Goal: Navigation & Orientation: Understand site structure

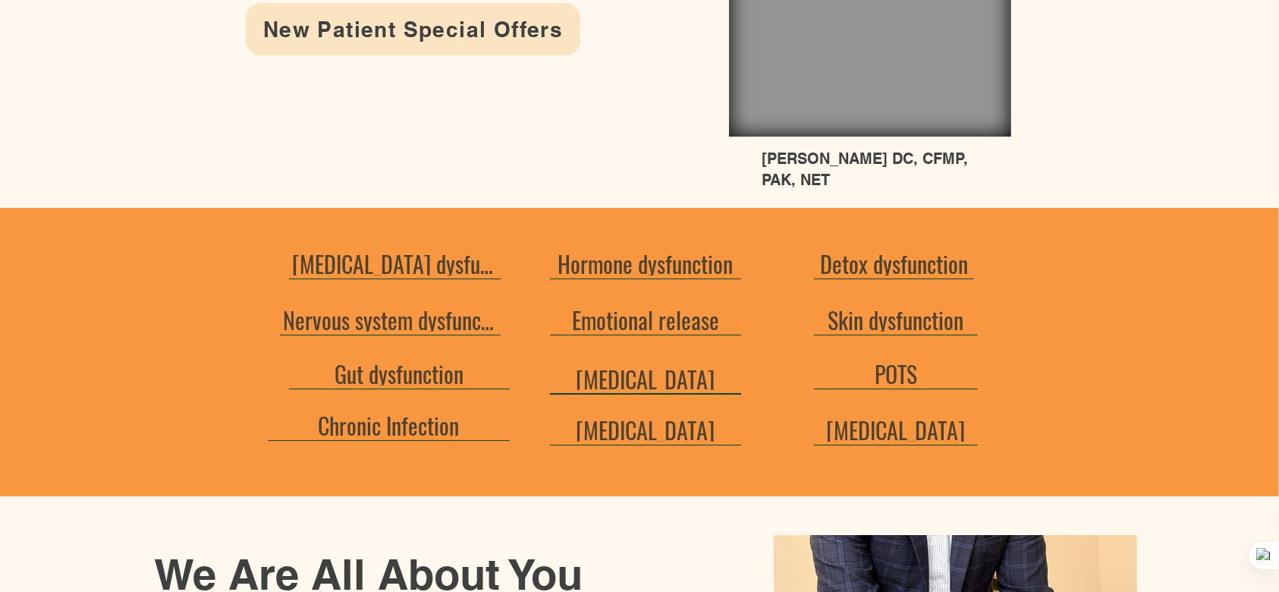
scroll to position [505, 0]
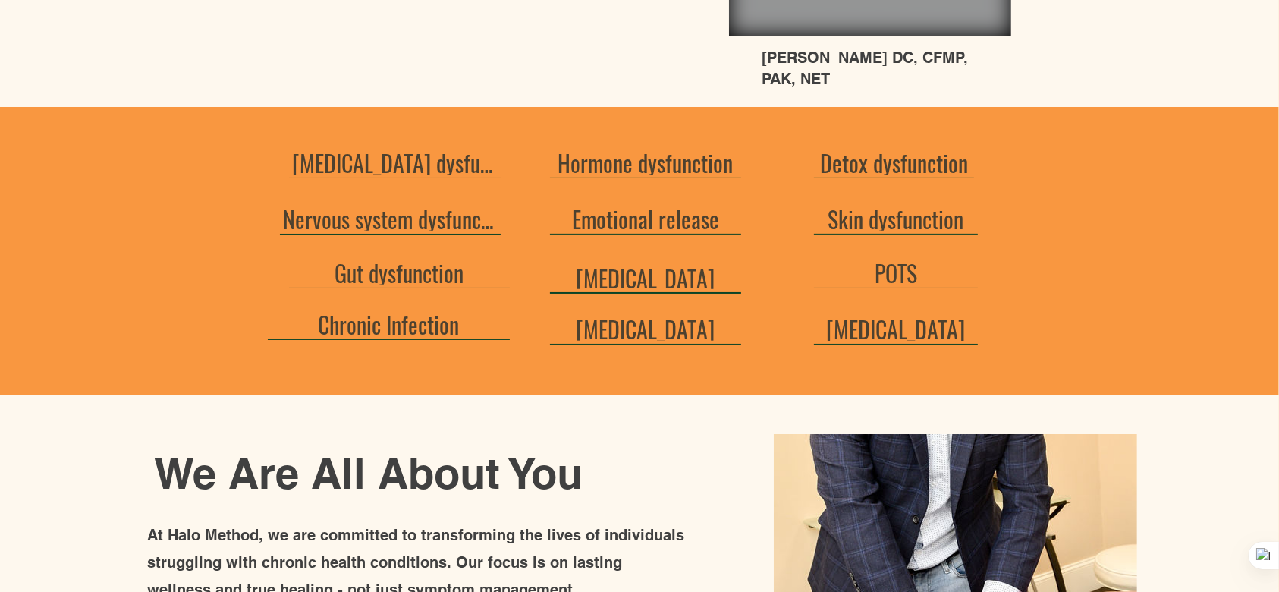
click at [621, 288] on link "[MEDICAL_DATA]" at bounding box center [645, 278] width 191 height 30
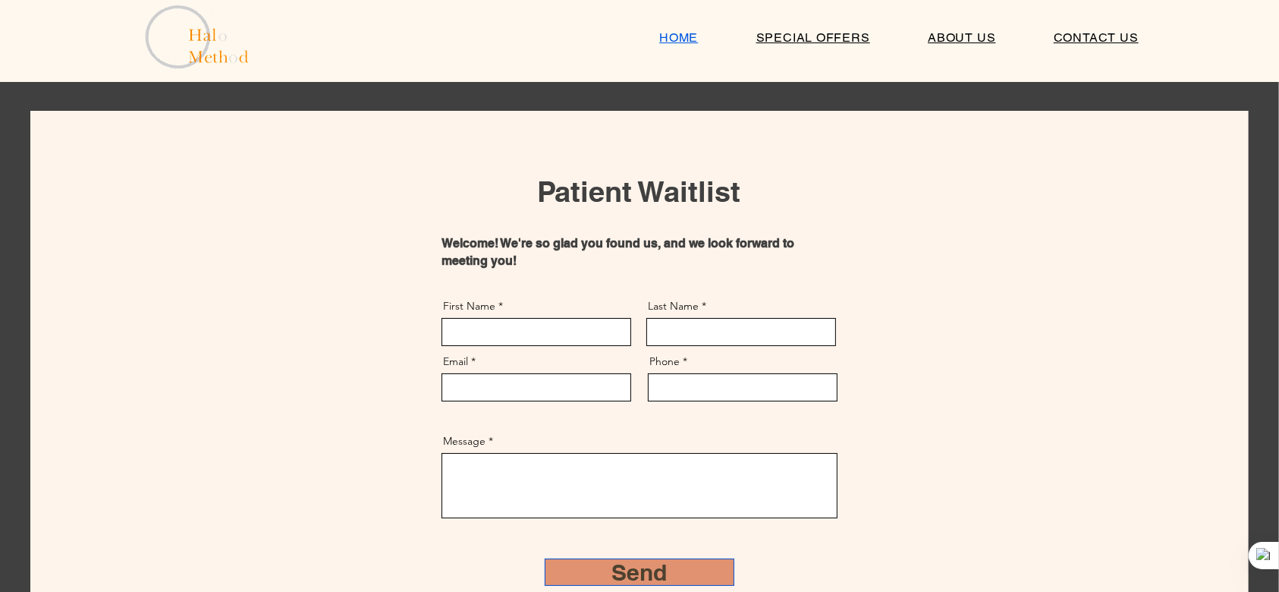
click at [683, 30] on span "HOME" at bounding box center [678, 37] width 39 height 14
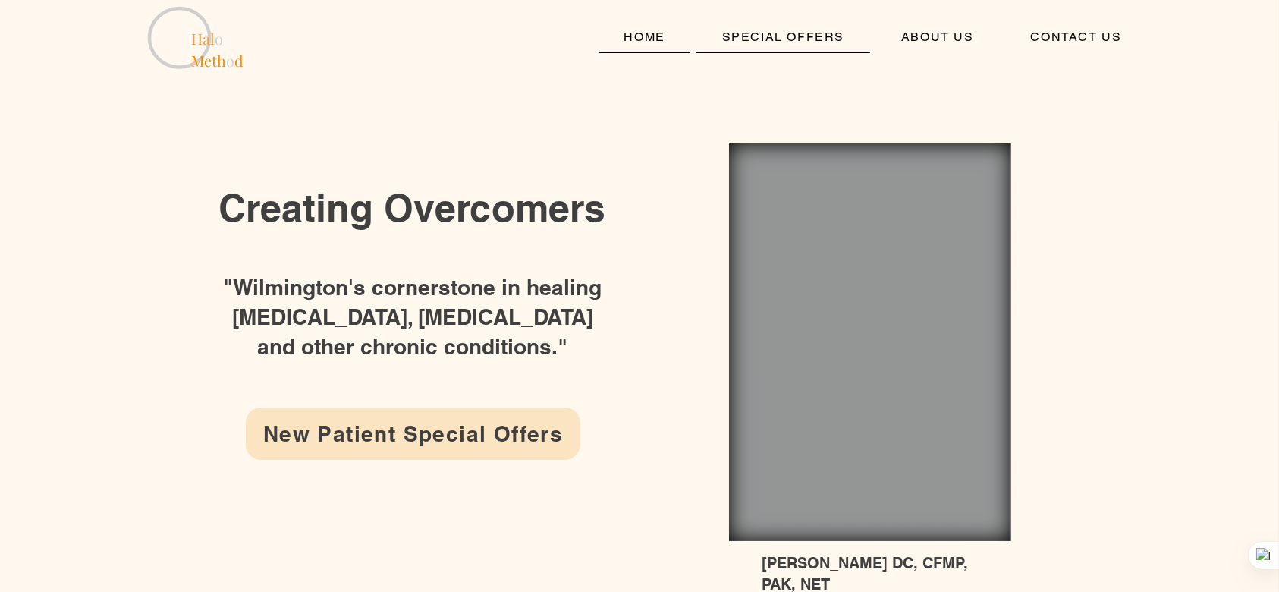
click at [804, 32] on span "SPECIAL OFFERS" at bounding box center [783, 37] width 122 height 14
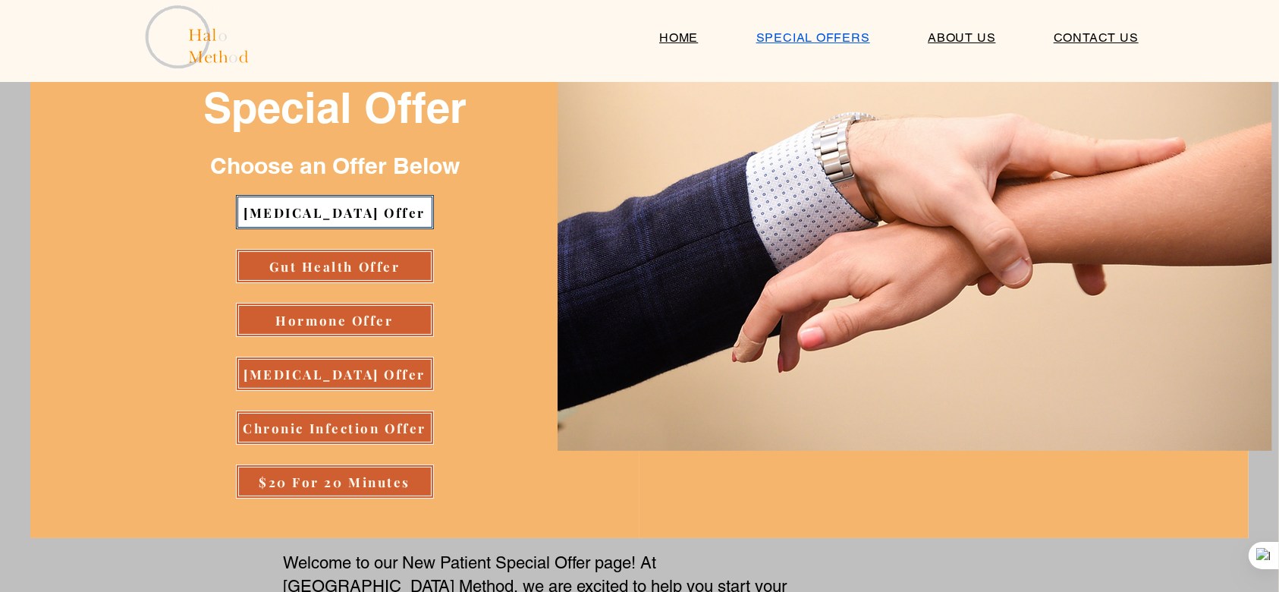
scroll to position [202, 0]
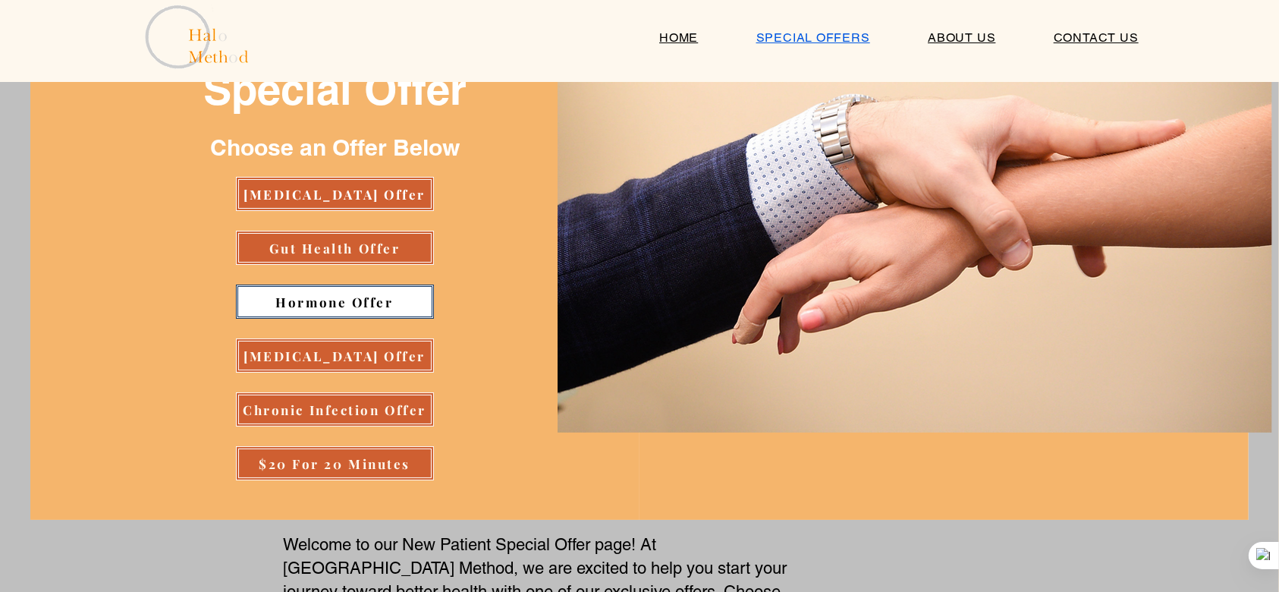
drag, startPoint x: 364, startPoint y: 306, endPoint x: 291, endPoint y: 308, distance: 72.8
click at [291, 308] on span "Hormone Offer" at bounding box center [334, 302] width 118 height 17
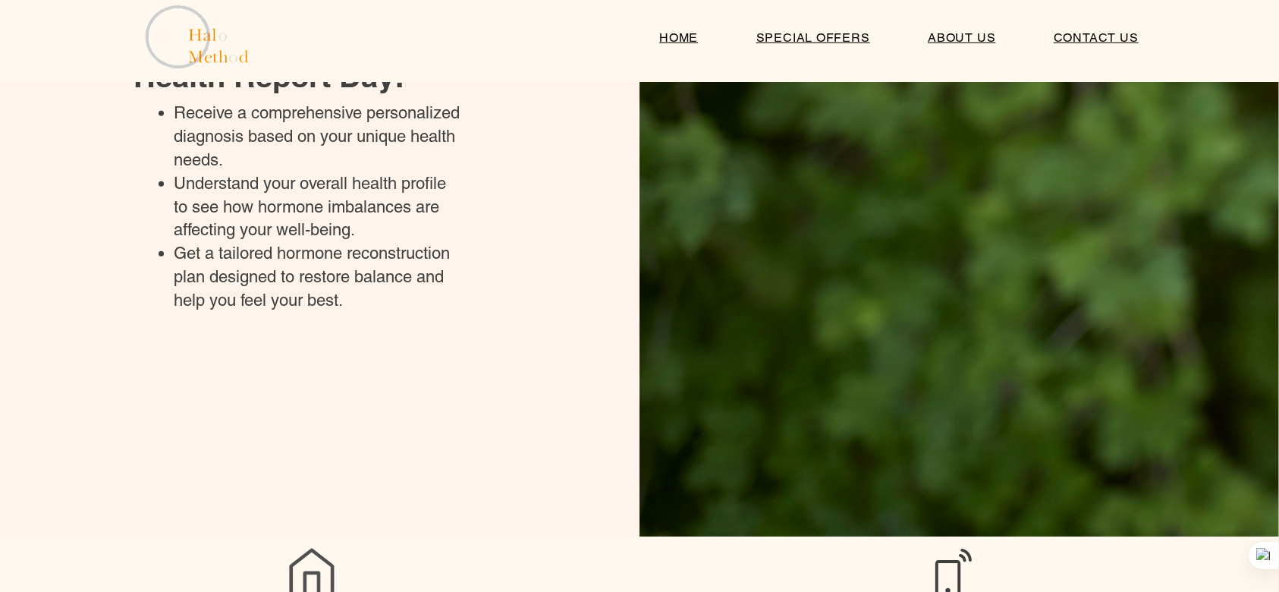
scroll to position [979, 0]
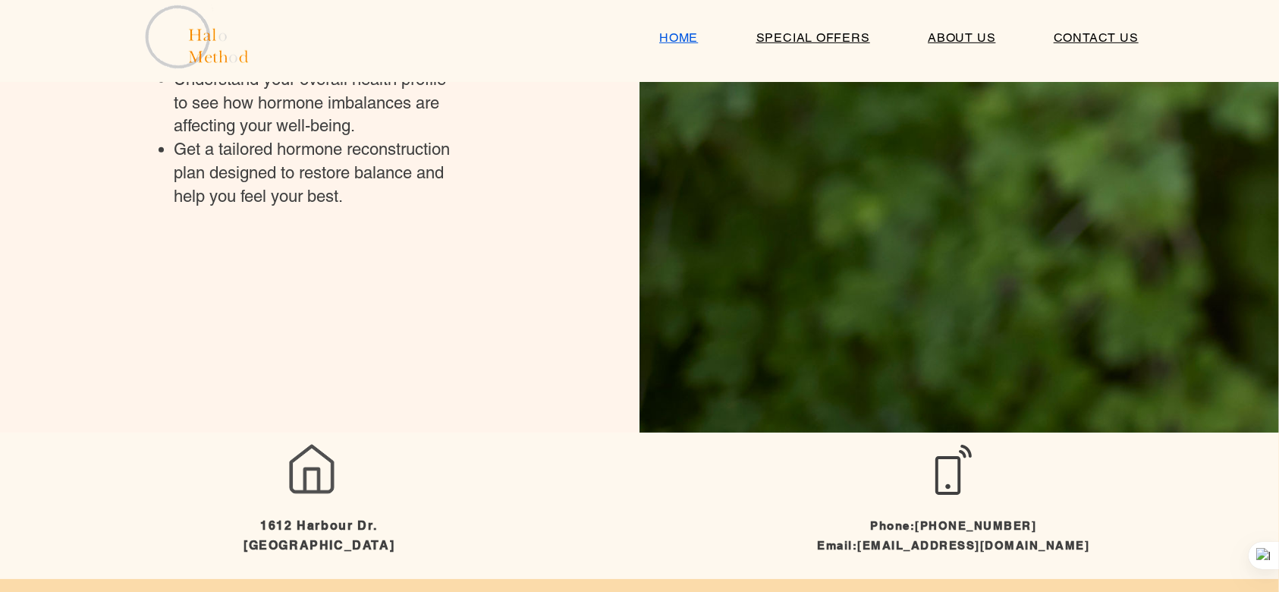
click at [677, 43] on span "HOME" at bounding box center [678, 37] width 39 height 14
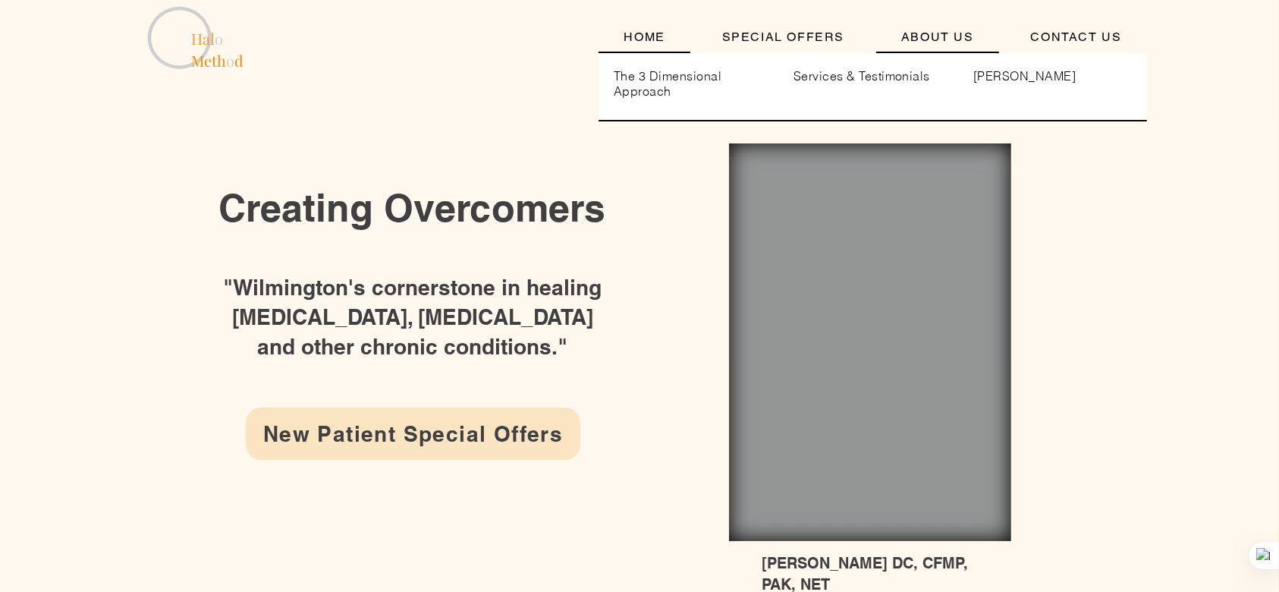
click at [949, 45] on link "ABOUT US" at bounding box center [938, 37] width 124 height 31
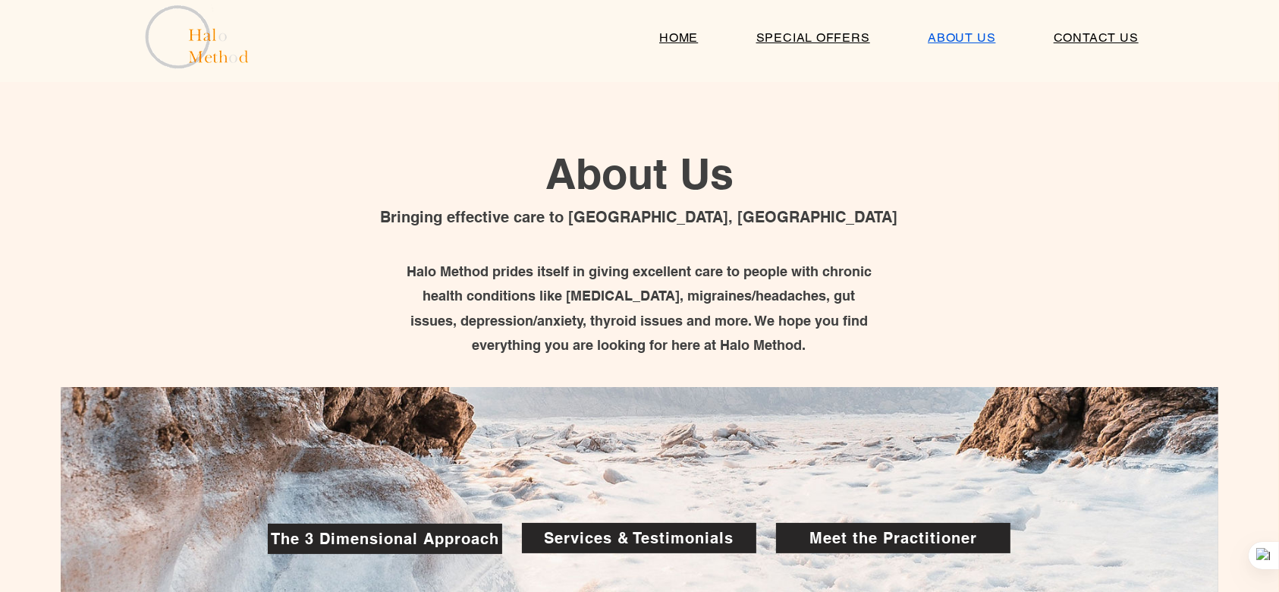
scroll to position [202, 0]
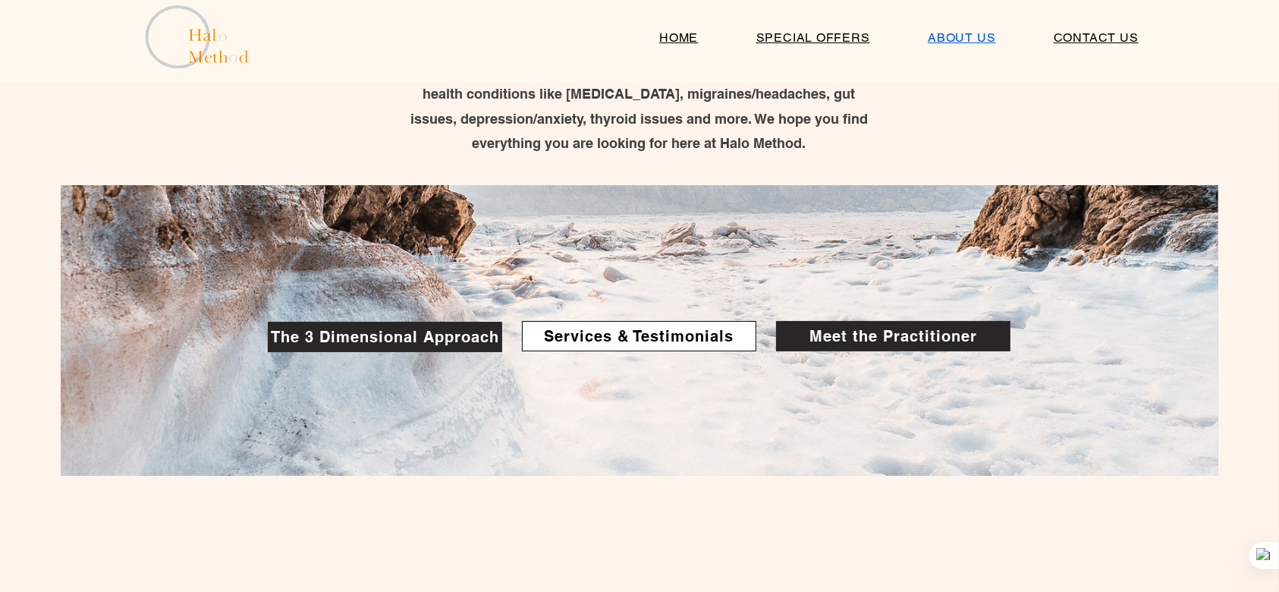
click at [656, 327] on span "Services & Testimonials" at bounding box center [640, 336] width 190 height 18
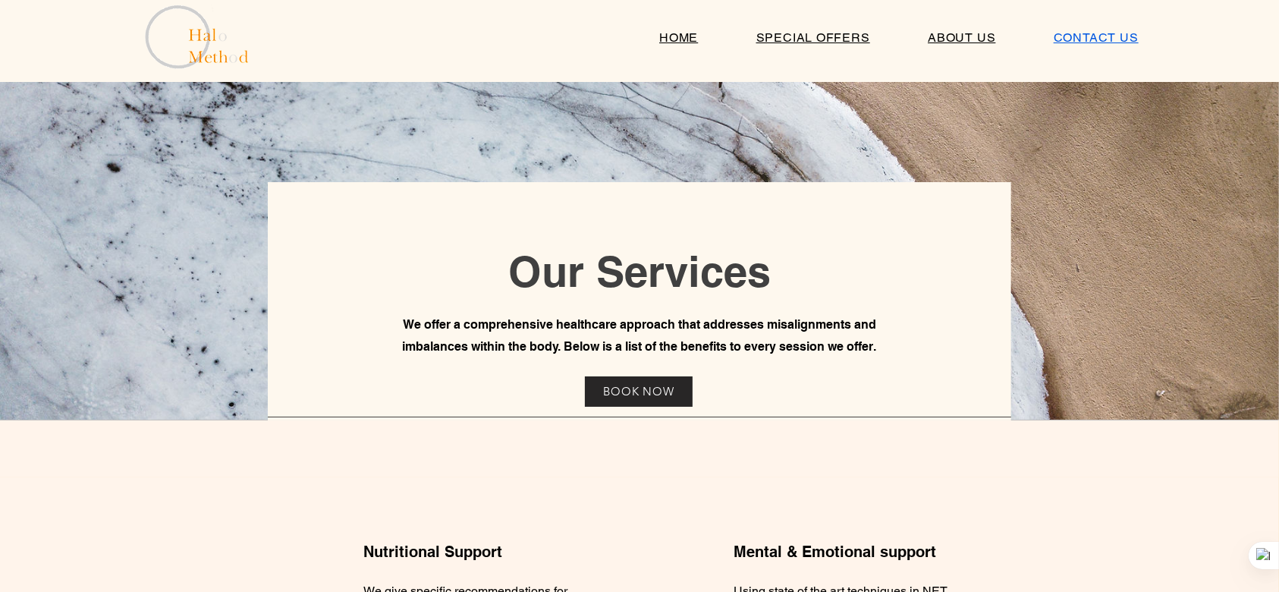
click at [1098, 42] on span "CONTACT US" at bounding box center [1095, 37] width 85 height 14
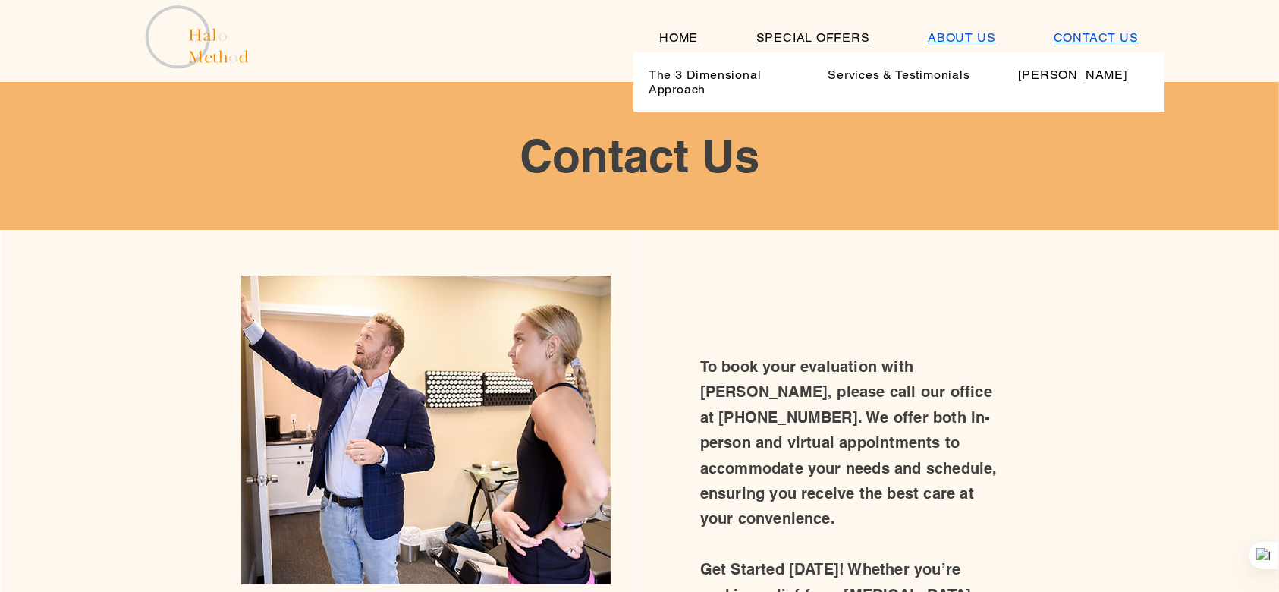
click at [945, 46] on link "ABOUT US" at bounding box center [962, 38] width 120 height 30
